Goal: Task Accomplishment & Management: Complete application form

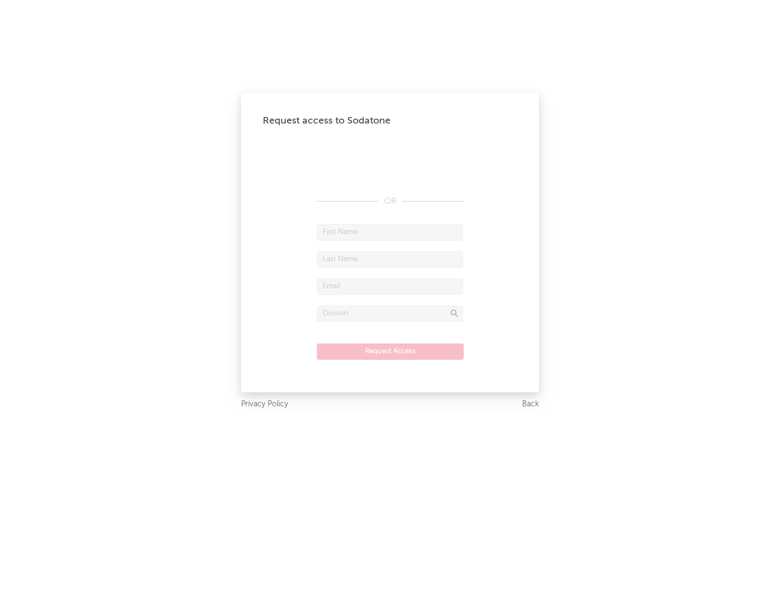
click at [390, 232] on input "text" at bounding box center [390, 232] width 146 height 16
type input "[PERSON_NAME]"
click at [390, 259] on input "text" at bounding box center [390, 259] width 146 height 16
type input "[PERSON_NAME]"
click at [390, 286] on input "text" at bounding box center [390, 286] width 146 height 16
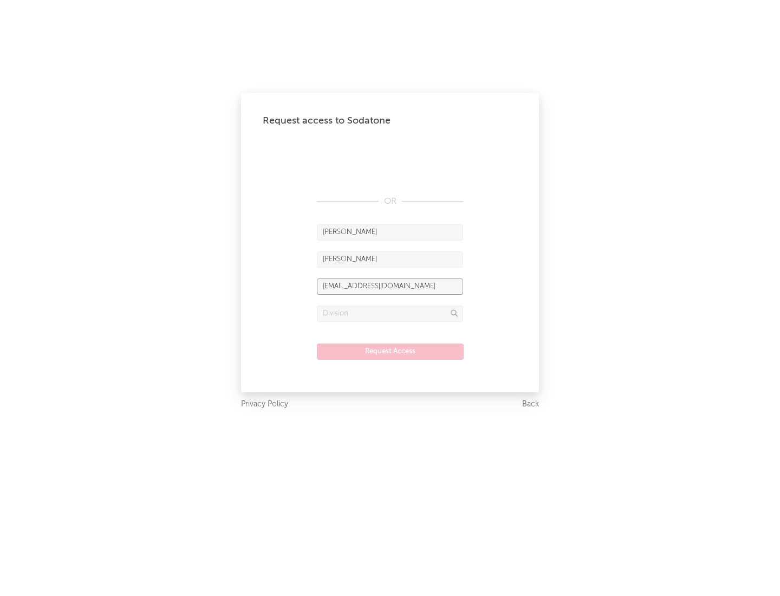
type input "[EMAIL_ADDRESS][DOMAIN_NAME]"
click at [390, 313] on input "text" at bounding box center [390, 314] width 146 height 16
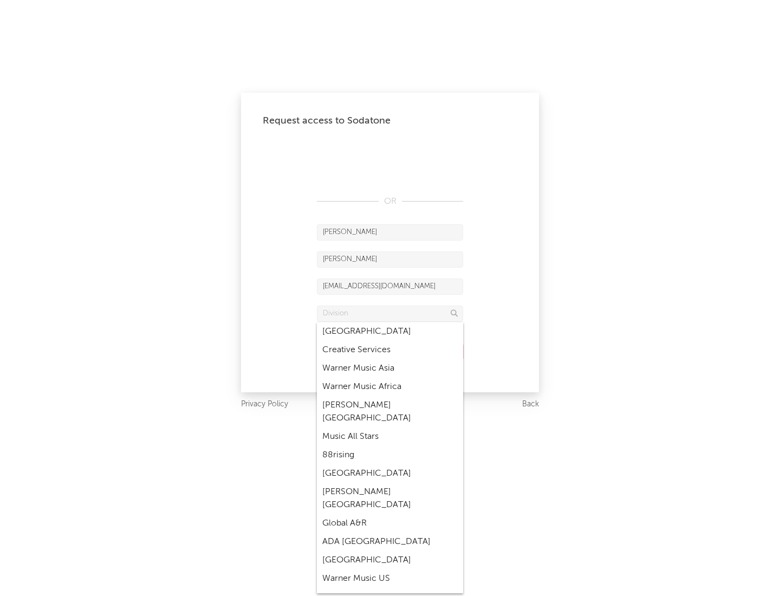
click at [390, 427] on div "Music All Stars" at bounding box center [390, 436] width 146 height 18
type input "Music All Stars"
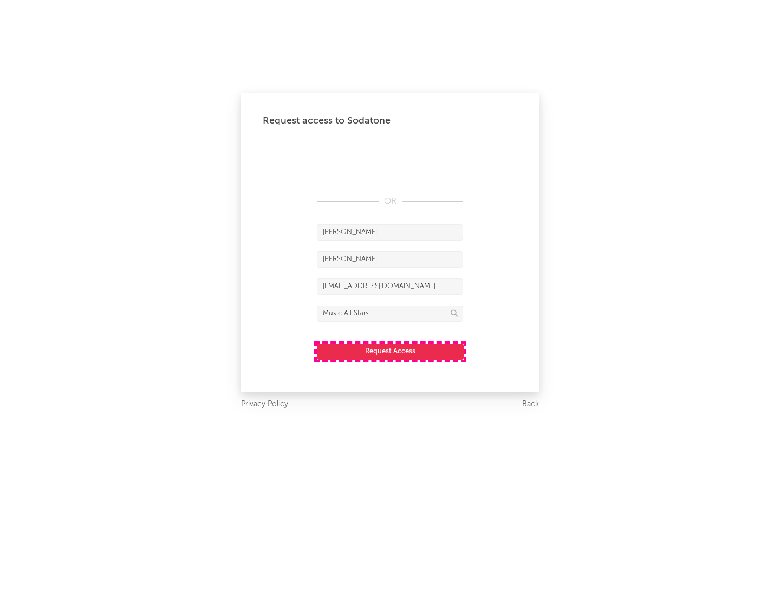
click at [390, 351] on button "Request Access" at bounding box center [390, 351] width 147 height 16
